Goal: Navigation & Orientation: Find specific page/section

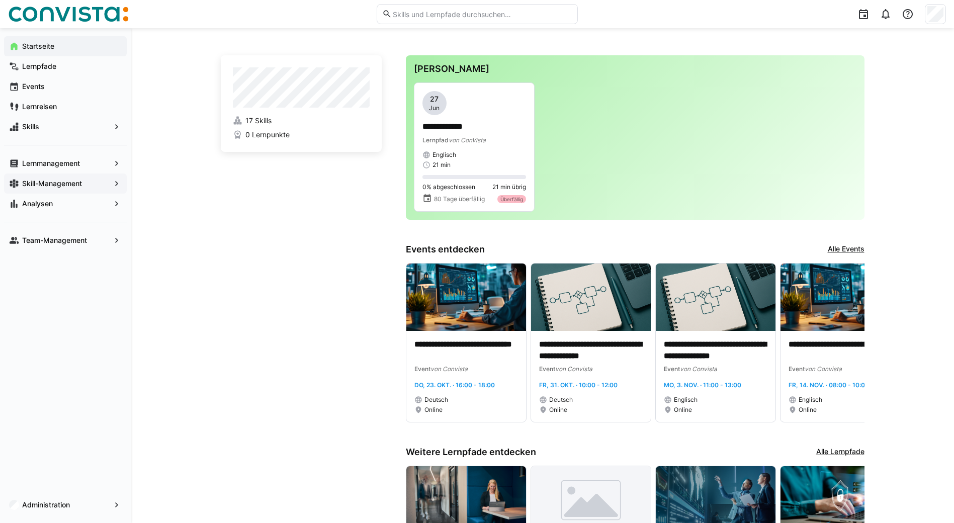
click at [91, 181] on span "Skill-Management" at bounding box center [65, 183] width 89 height 10
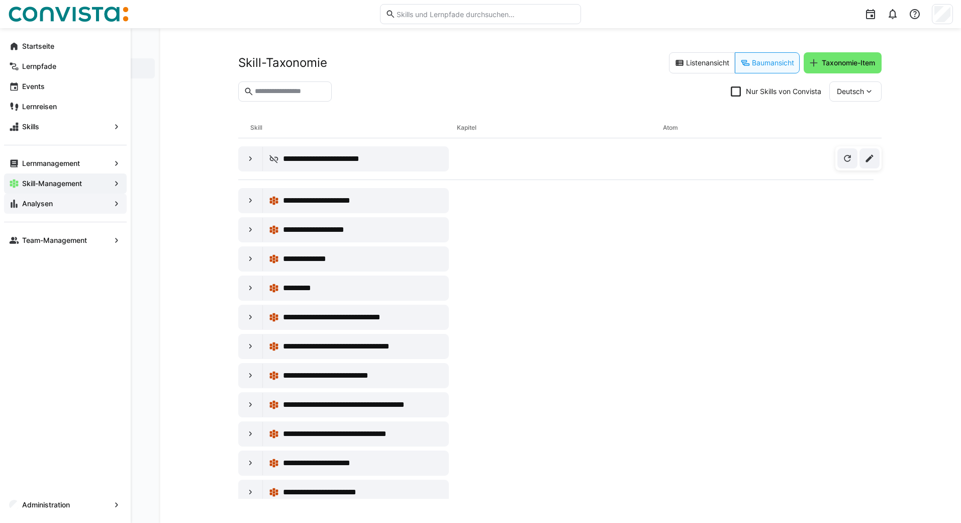
click at [109, 204] on span "Analysen" at bounding box center [65, 204] width 89 height 10
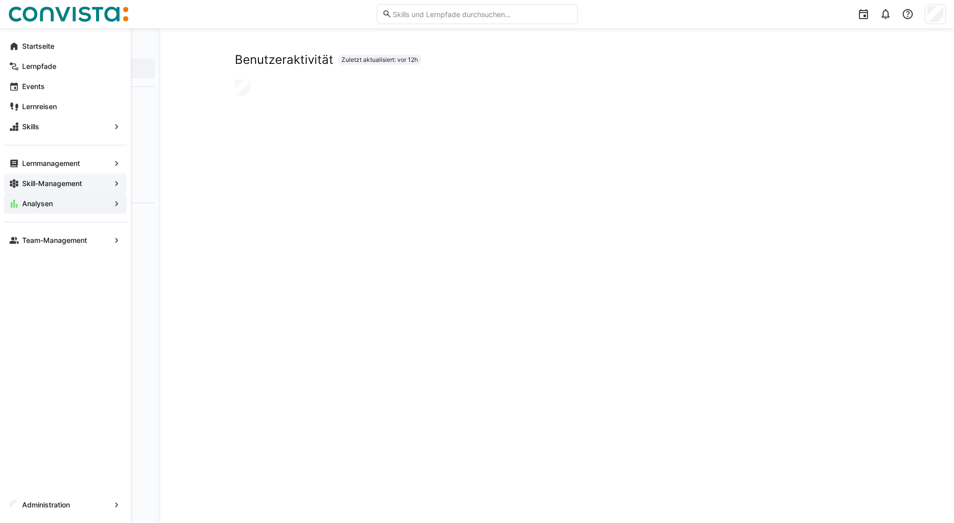
click at [117, 181] on eds-icon at bounding box center [117, 183] width 10 height 10
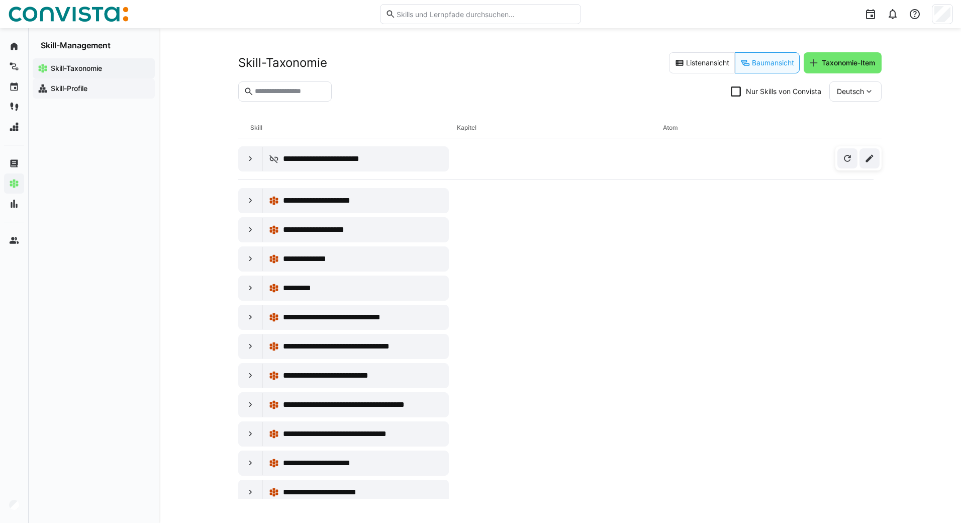
click at [101, 87] on span "Skill-Profile" at bounding box center [99, 88] width 101 height 10
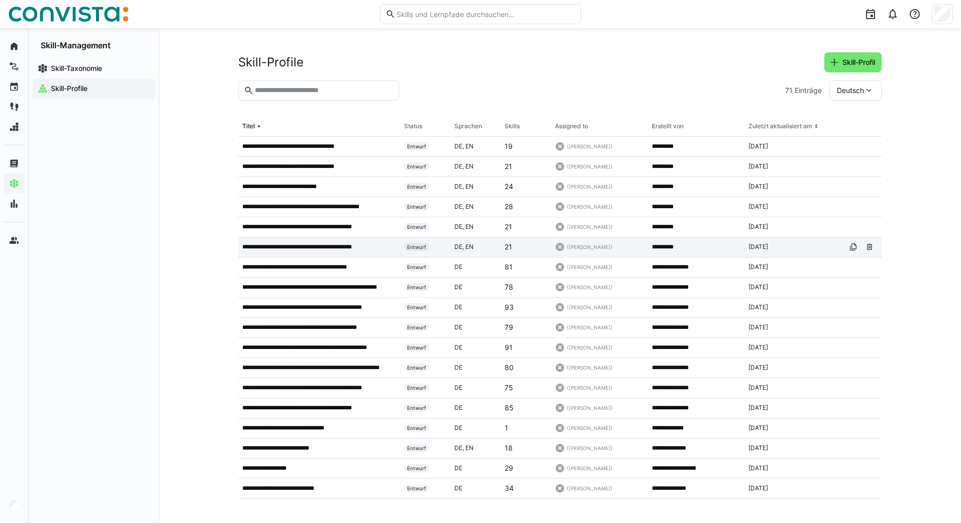
click at [297, 247] on p "**********" at bounding box center [308, 247] width 132 height 8
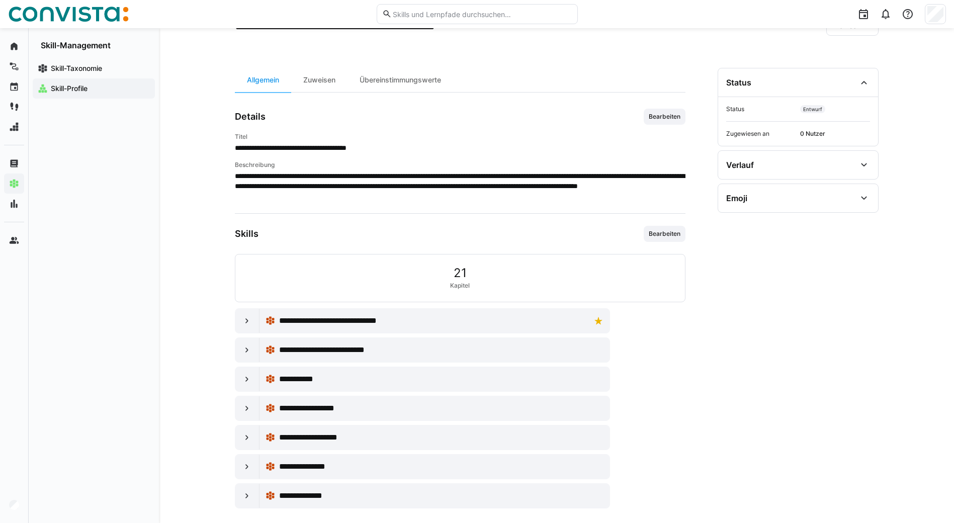
scroll to position [74, 0]
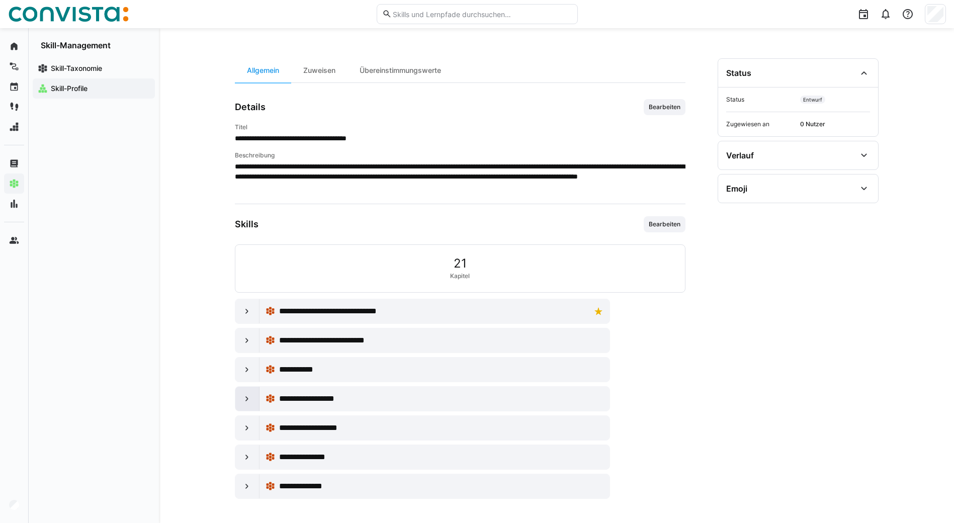
click at [247, 399] on eds-icon at bounding box center [247, 399] width 10 height 10
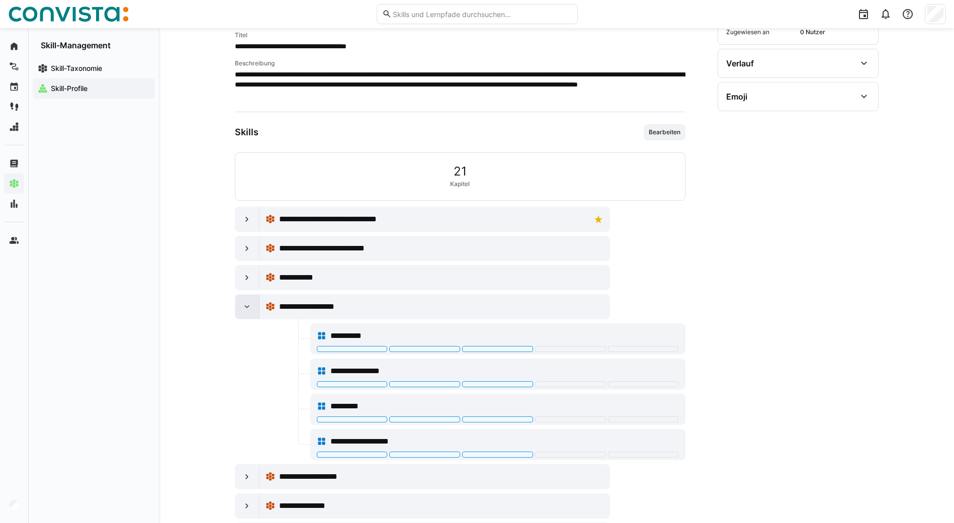
scroll to position [175, 0]
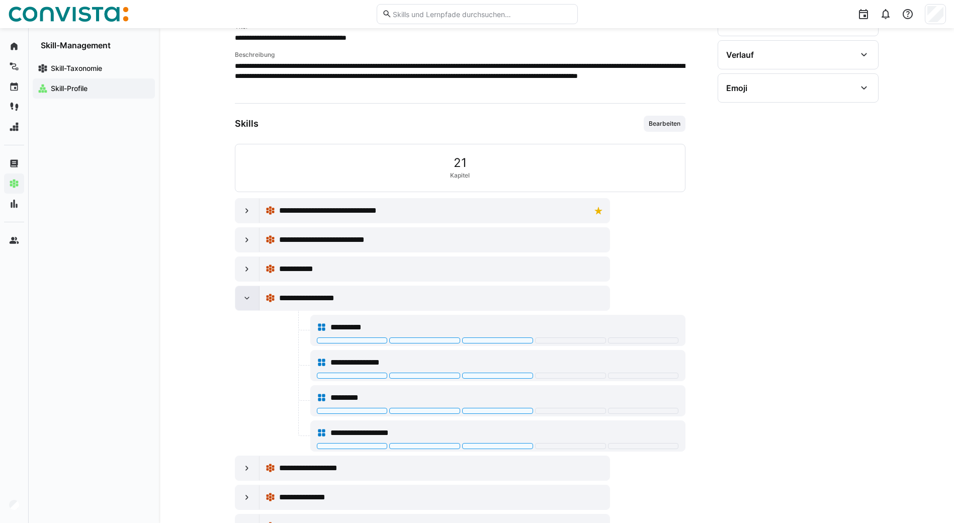
click at [244, 298] on eds-icon at bounding box center [247, 298] width 10 height 10
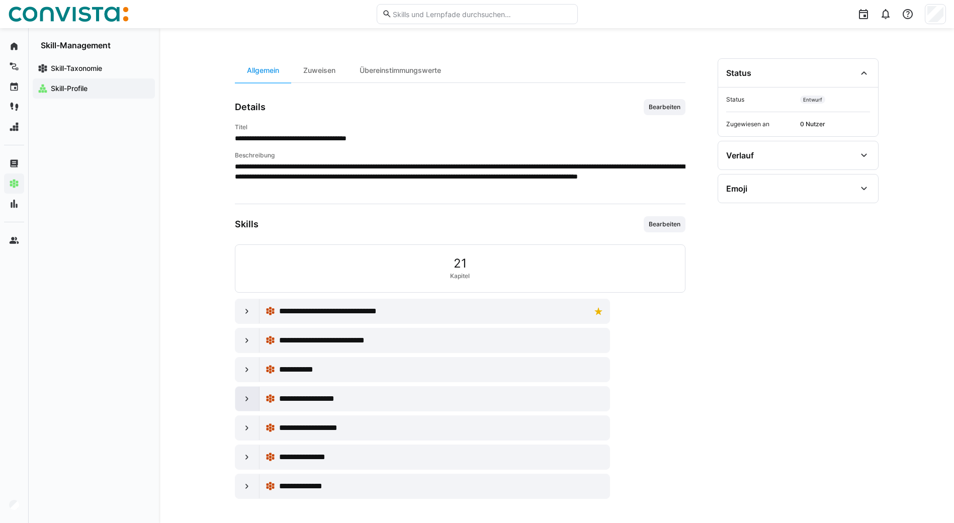
scroll to position [74, 0]
click at [246, 489] on eds-icon at bounding box center [247, 486] width 10 height 10
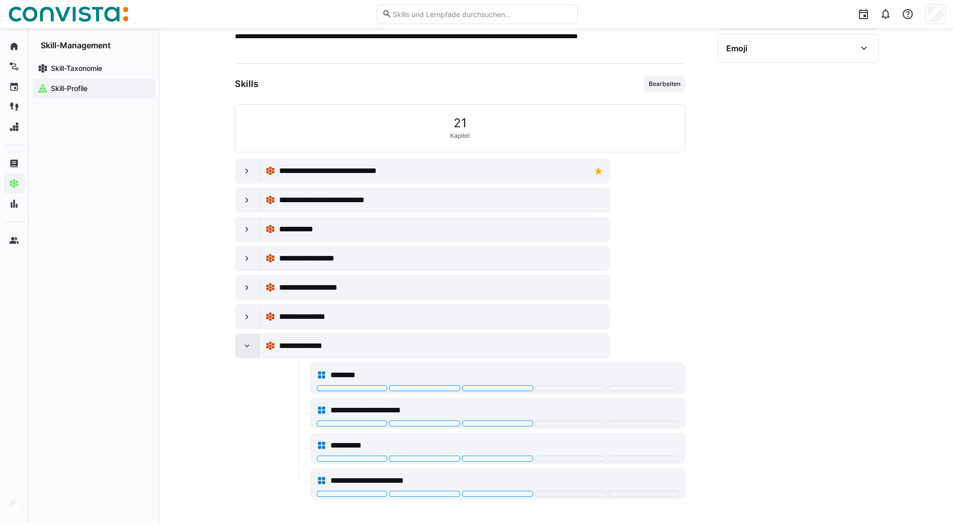
scroll to position [215, 0]
click at [243, 348] on eds-icon at bounding box center [247, 345] width 10 height 10
